Goal: Use online tool/utility: Utilize a website feature to perform a specific function

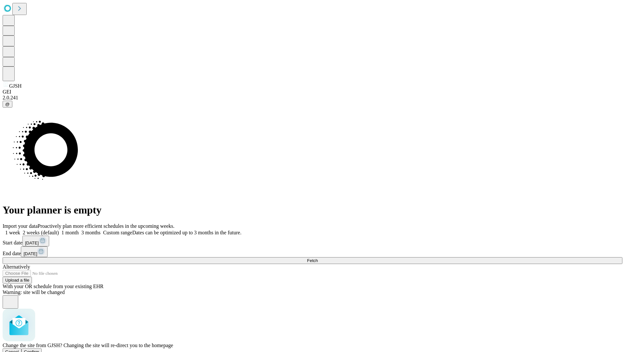
click at [39, 349] on span "Confirm" at bounding box center [31, 351] width 15 height 5
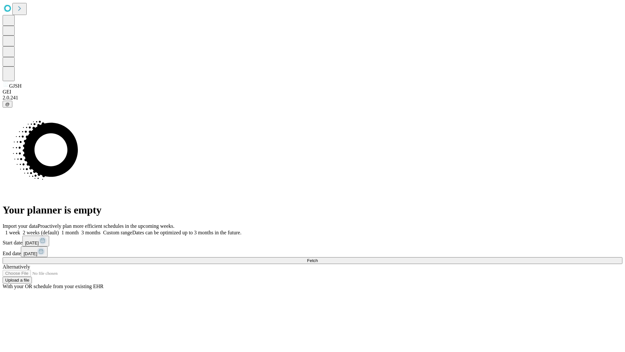
click at [59, 230] on label "2 weeks (default)" at bounding box center [39, 233] width 39 height 6
click at [318, 258] on span "Fetch" at bounding box center [312, 260] width 11 height 5
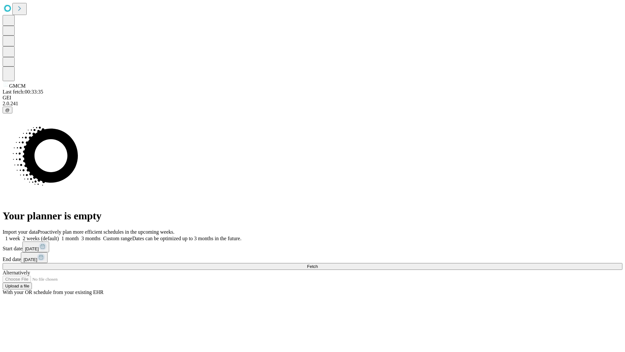
click at [59, 235] on label "2 weeks (default)" at bounding box center [39, 238] width 39 height 6
click at [318, 264] on span "Fetch" at bounding box center [312, 266] width 11 height 5
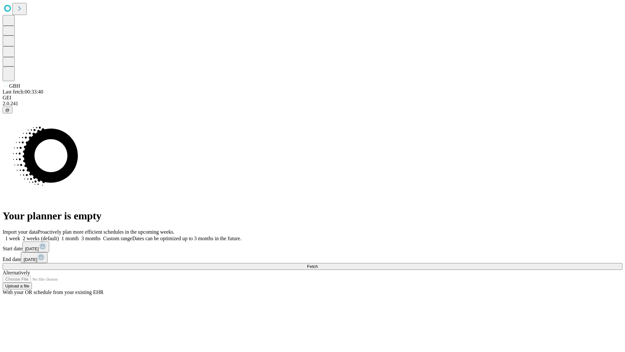
click at [59, 235] on label "2 weeks (default)" at bounding box center [39, 238] width 39 height 6
click at [318, 264] on span "Fetch" at bounding box center [312, 266] width 11 height 5
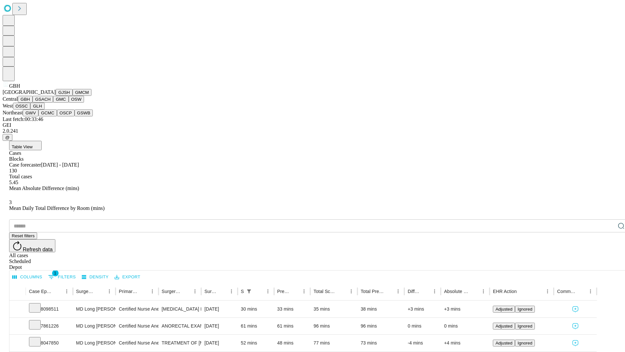
click at [50, 103] on button "GSACH" at bounding box center [43, 99] width 21 height 7
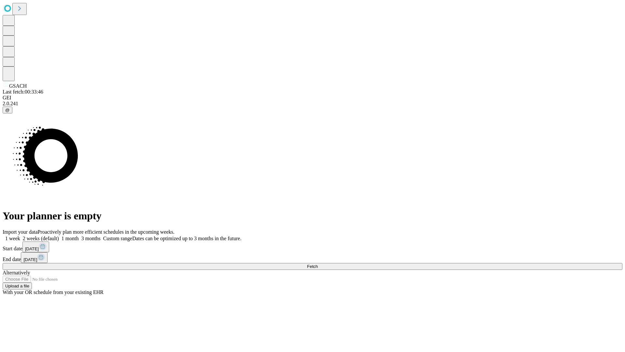
click at [318, 264] on span "Fetch" at bounding box center [312, 266] width 11 height 5
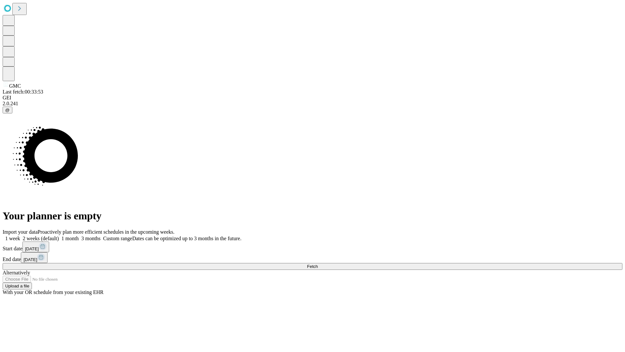
click at [59, 235] on label "2 weeks (default)" at bounding box center [39, 238] width 39 height 6
click at [318, 264] on span "Fetch" at bounding box center [312, 266] width 11 height 5
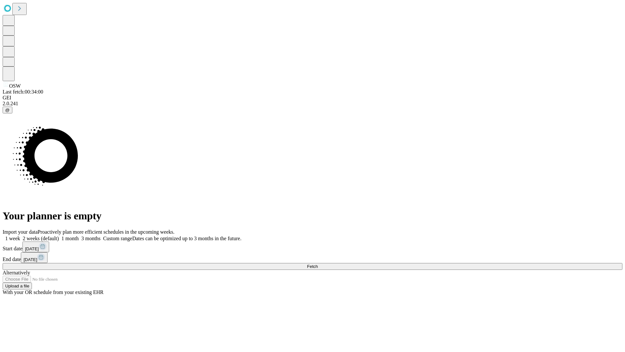
click at [59, 235] on label "2 weeks (default)" at bounding box center [39, 238] width 39 height 6
click at [318, 264] on span "Fetch" at bounding box center [312, 266] width 11 height 5
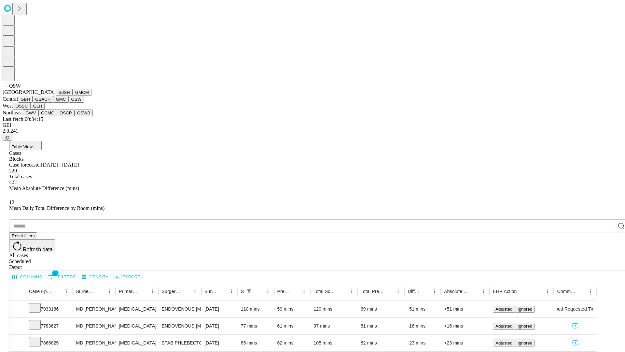
click at [31, 109] on button "OSSC" at bounding box center [22, 106] width 18 height 7
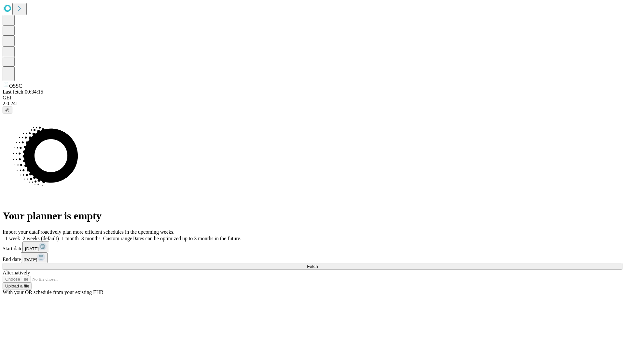
click at [59, 235] on label "2 weeks (default)" at bounding box center [39, 238] width 39 height 6
click at [318, 264] on span "Fetch" at bounding box center [312, 266] width 11 height 5
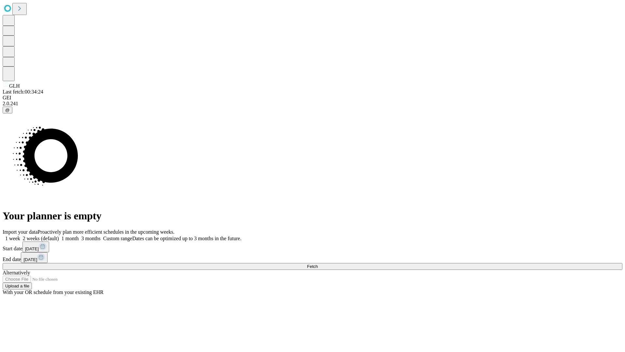
click at [59, 235] on label "2 weeks (default)" at bounding box center [39, 238] width 39 height 6
click at [318, 264] on span "Fetch" at bounding box center [312, 266] width 11 height 5
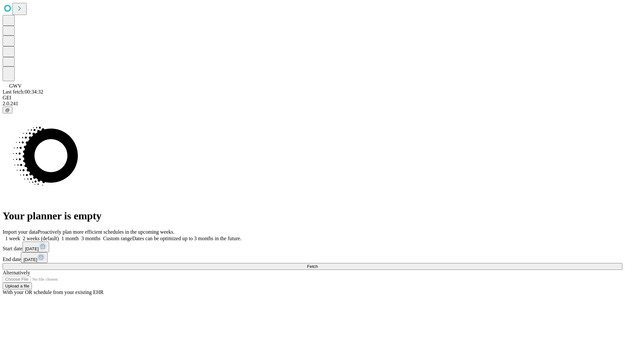
click at [318, 264] on span "Fetch" at bounding box center [312, 266] width 11 height 5
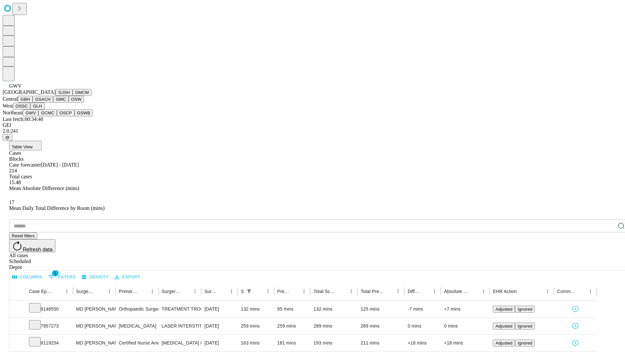
click at [50, 116] on button "GCMC" at bounding box center [47, 112] width 19 height 7
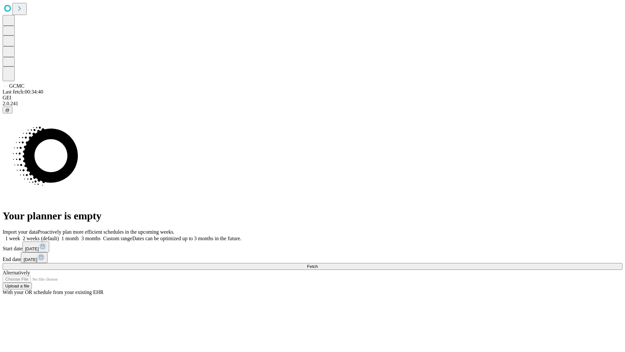
click at [59, 235] on label "2 weeks (default)" at bounding box center [39, 238] width 39 height 6
click at [318, 264] on span "Fetch" at bounding box center [312, 266] width 11 height 5
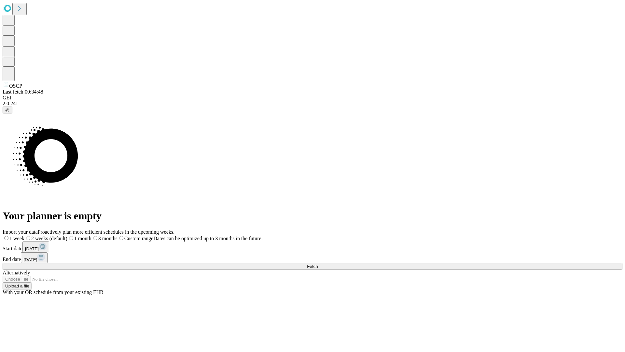
click at [67, 235] on label "2 weeks (default)" at bounding box center [45, 238] width 43 height 6
click at [318, 264] on span "Fetch" at bounding box center [312, 266] width 11 height 5
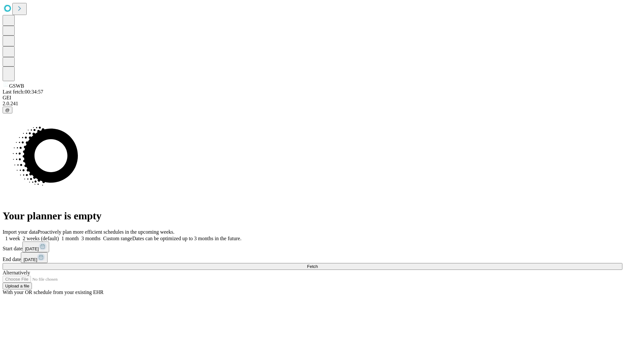
click at [59, 235] on label "2 weeks (default)" at bounding box center [39, 238] width 39 height 6
click at [318, 264] on span "Fetch" at bounding box center [312, 266] width 11 height 5
